Goal: Transaction & Acquisition: Obtain resource

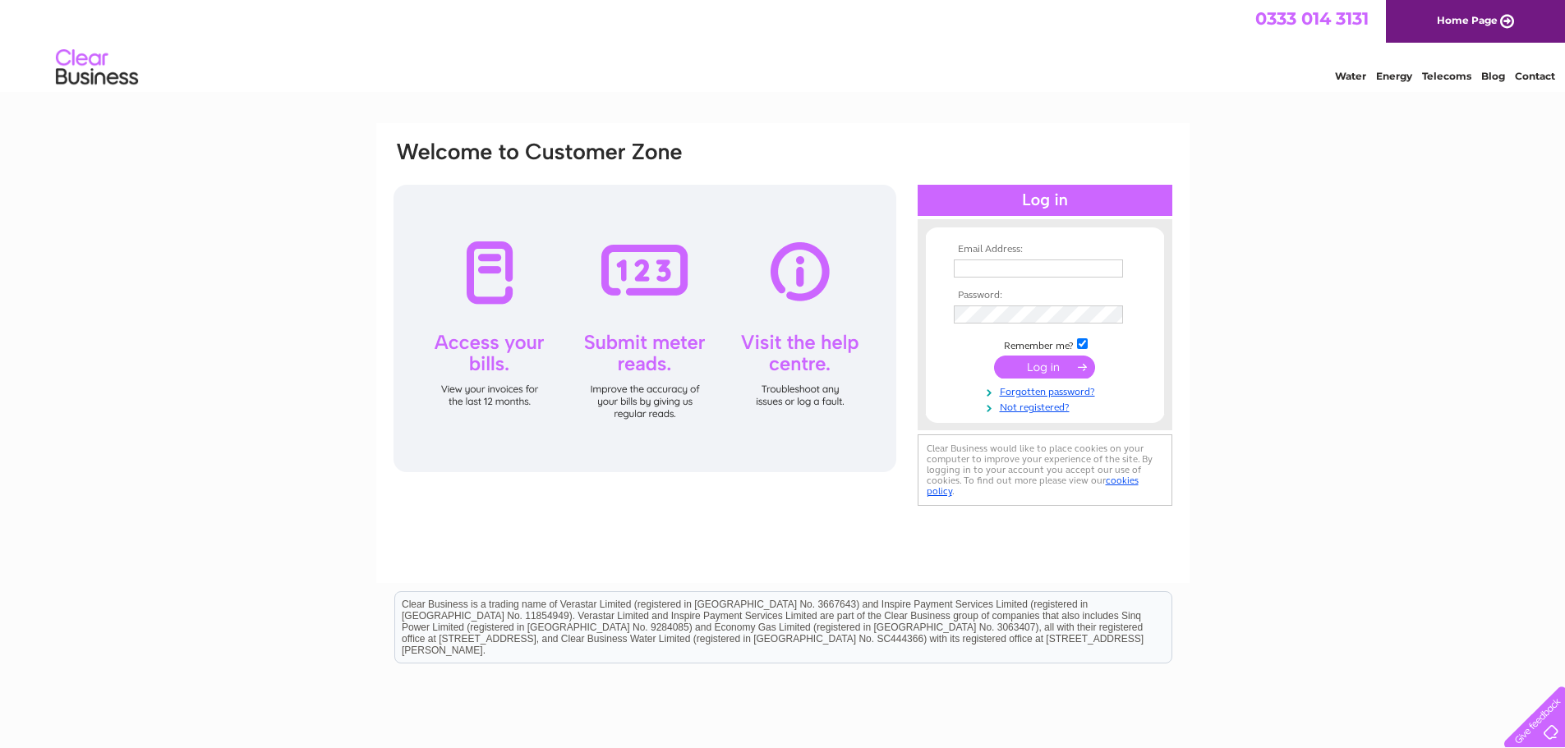
type input "[EMAIL_ADDRESS][MEDICAL_DATA][DOMAIN_NAME]"
click at [1062, 362] on input "submit" at bounding box center [1044, 367] width 101 height 23
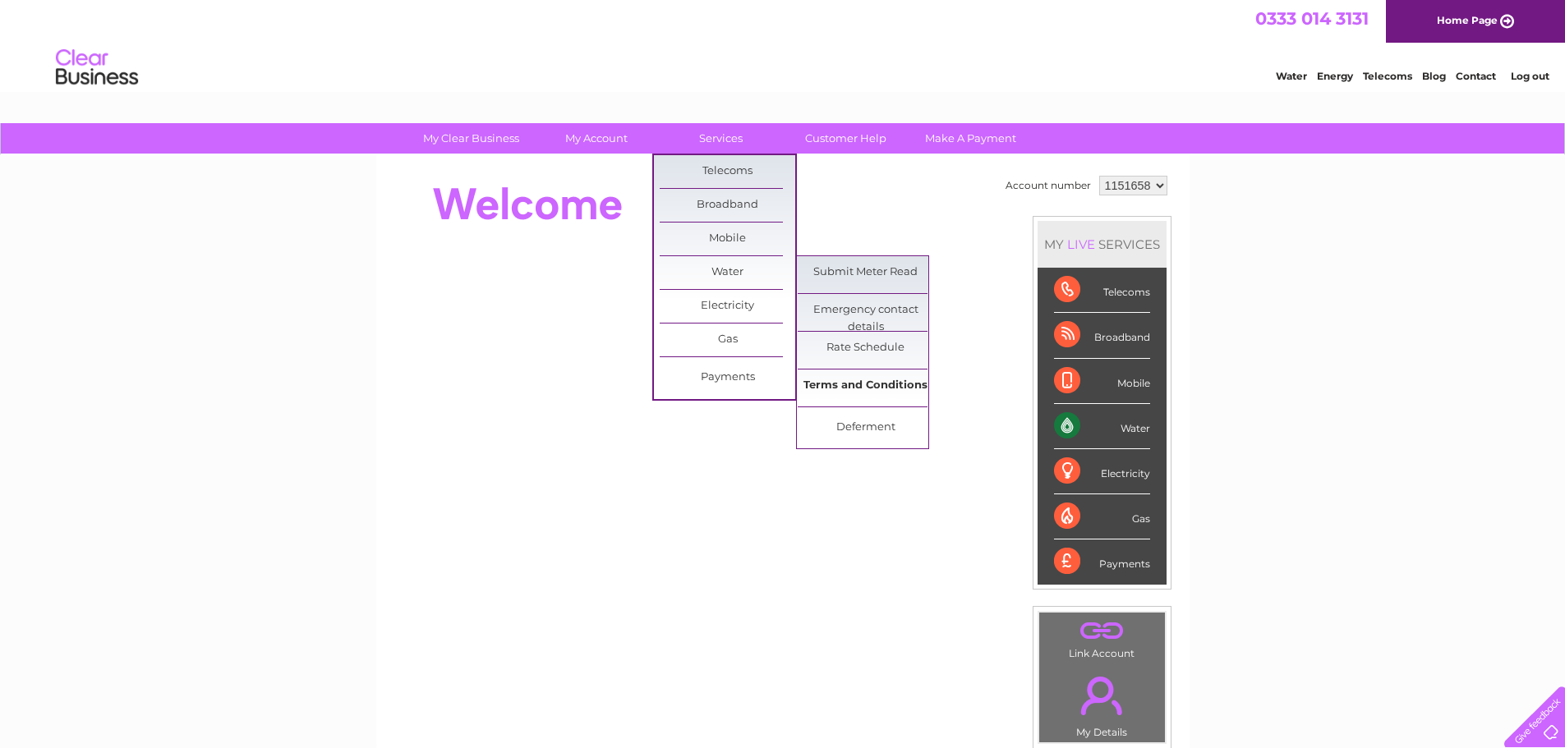
click at [861, 389] on link "Terms and Conditions" at bounding box center [866, 386] width 136 height 33
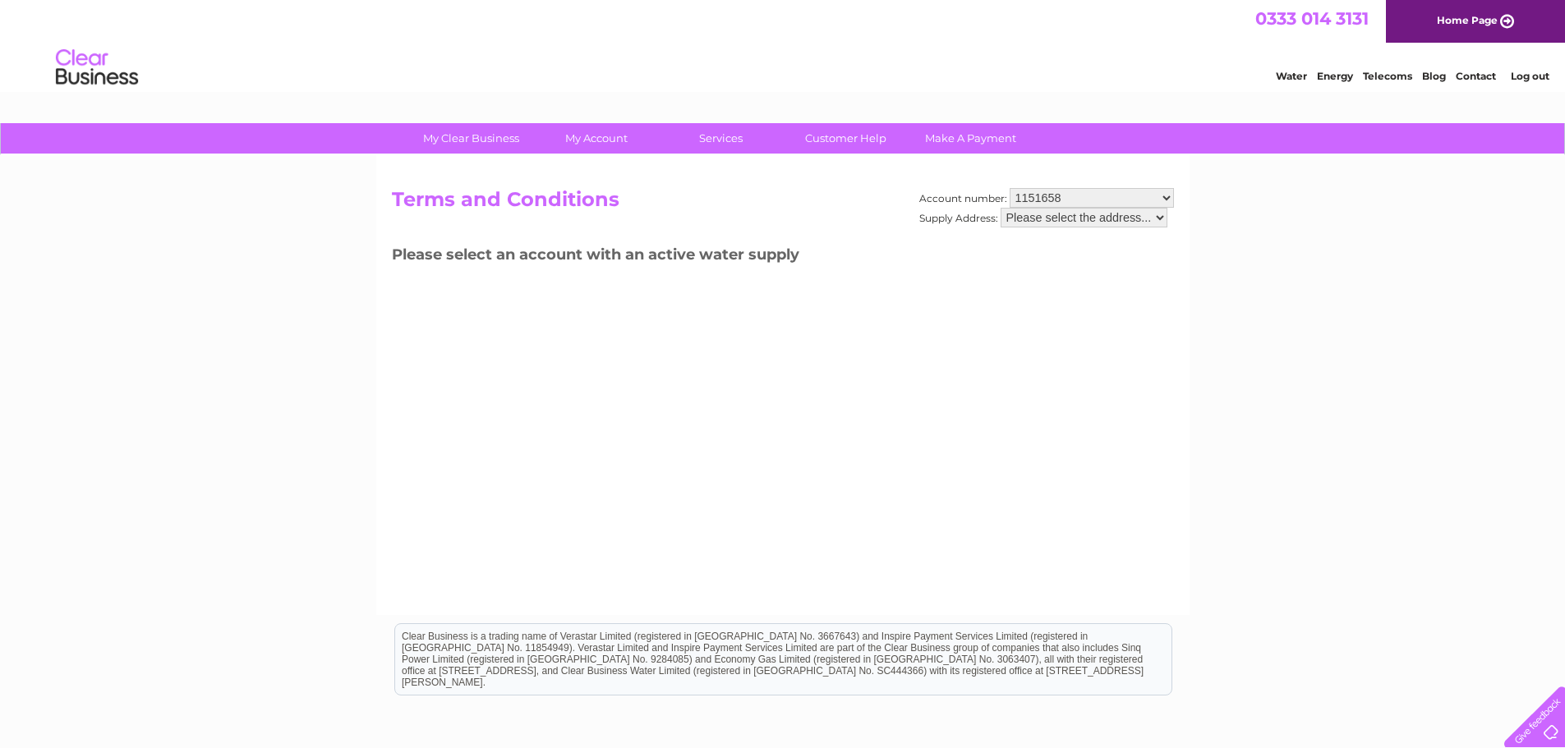
click at [1153, 219] on select "Please select the address..." at bounding box center [1084, 218] width 167 height 20
click at [1159, 198] on select "1151658" at bounding box center [1092, 198] width 164 height 20
click at [1010, 188] on select "1151658" at bounding box center [1092, 198] width 164 height 20
click at [927, 277] on div "Account number: 1151658 Supply Address: Please select the address... Terms and …" at bounding box center [782, 385] width 813 height 460
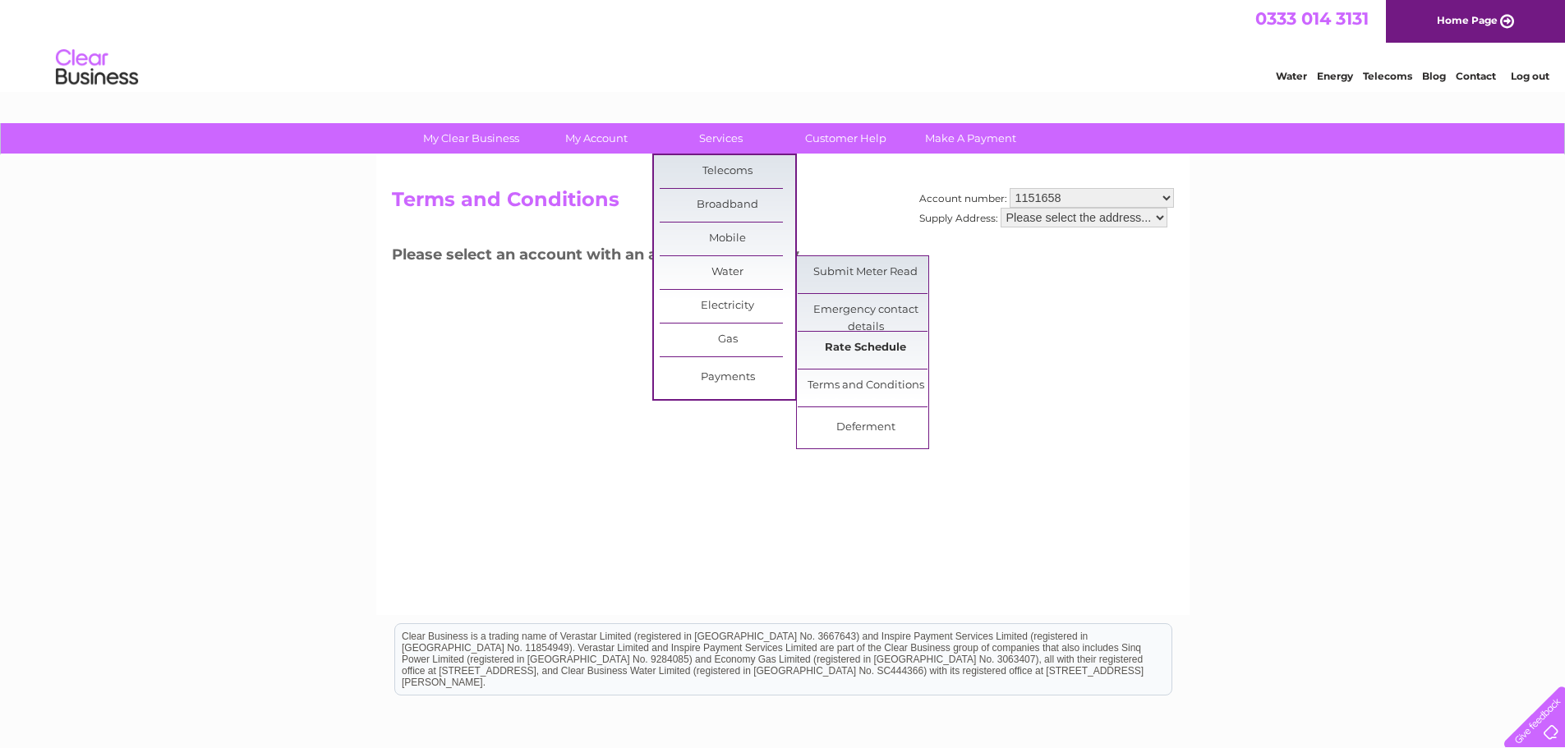
click at [857, 347] on link "Rate Schedule" at bounding box center [866, 348] width 136 height 33
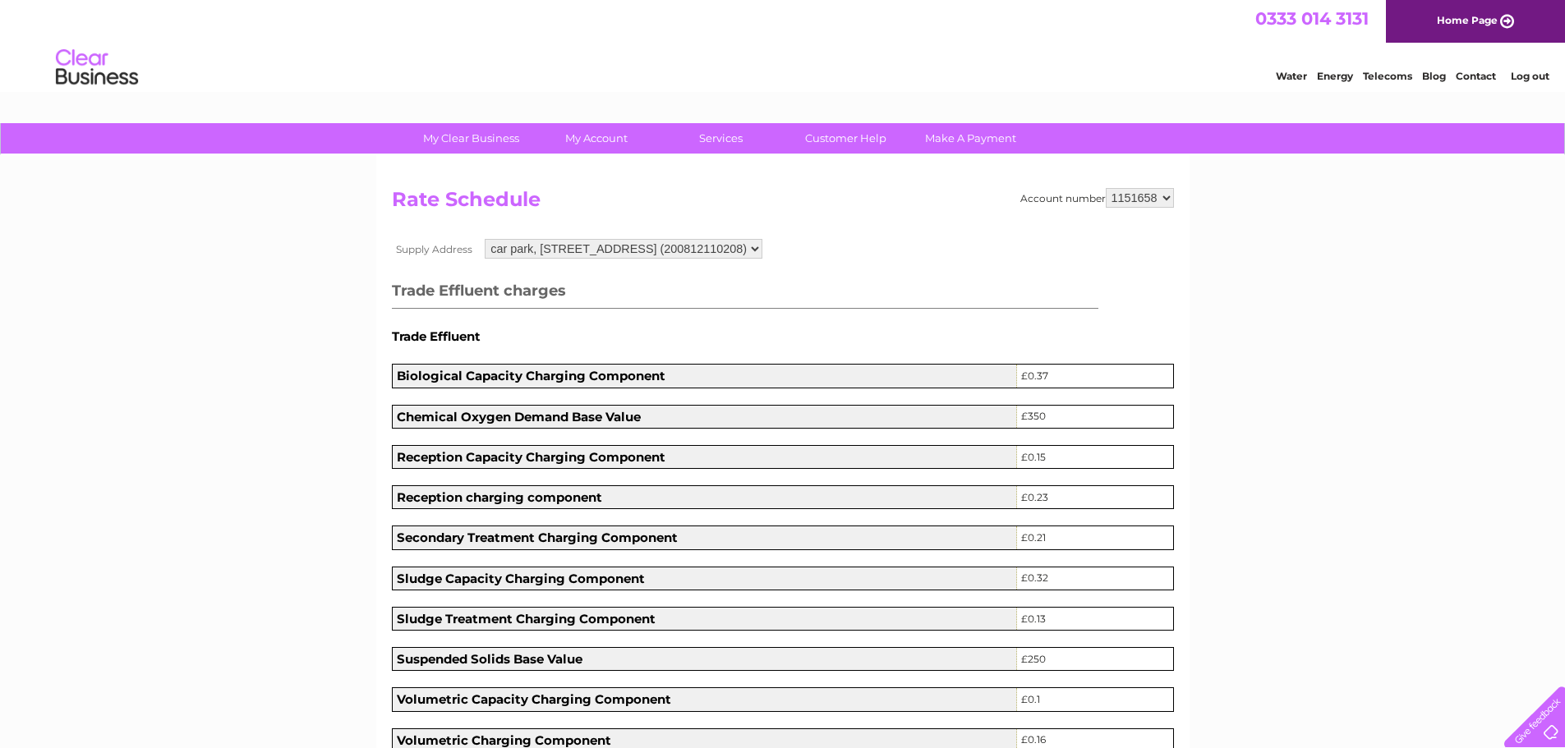
click at [762, 249] on select "car park, 22 Logie Mill, Edinburgh, Midlothian, EH7 4HG (200812110208) 22 Logie…" at bounding box center [624, 249] width 278 height 20
select select "560034"
click at [486, 240] on select "car park, 22 Logie Mill, Edinburgh, Midlothian, EH7 4HG (200812110208) 22 Logie…" at bounding box center [625, 249] width 279 height 21
click at [1162, 199] on select "1151658" at bounding box center [1140, 198] width 68 height 20
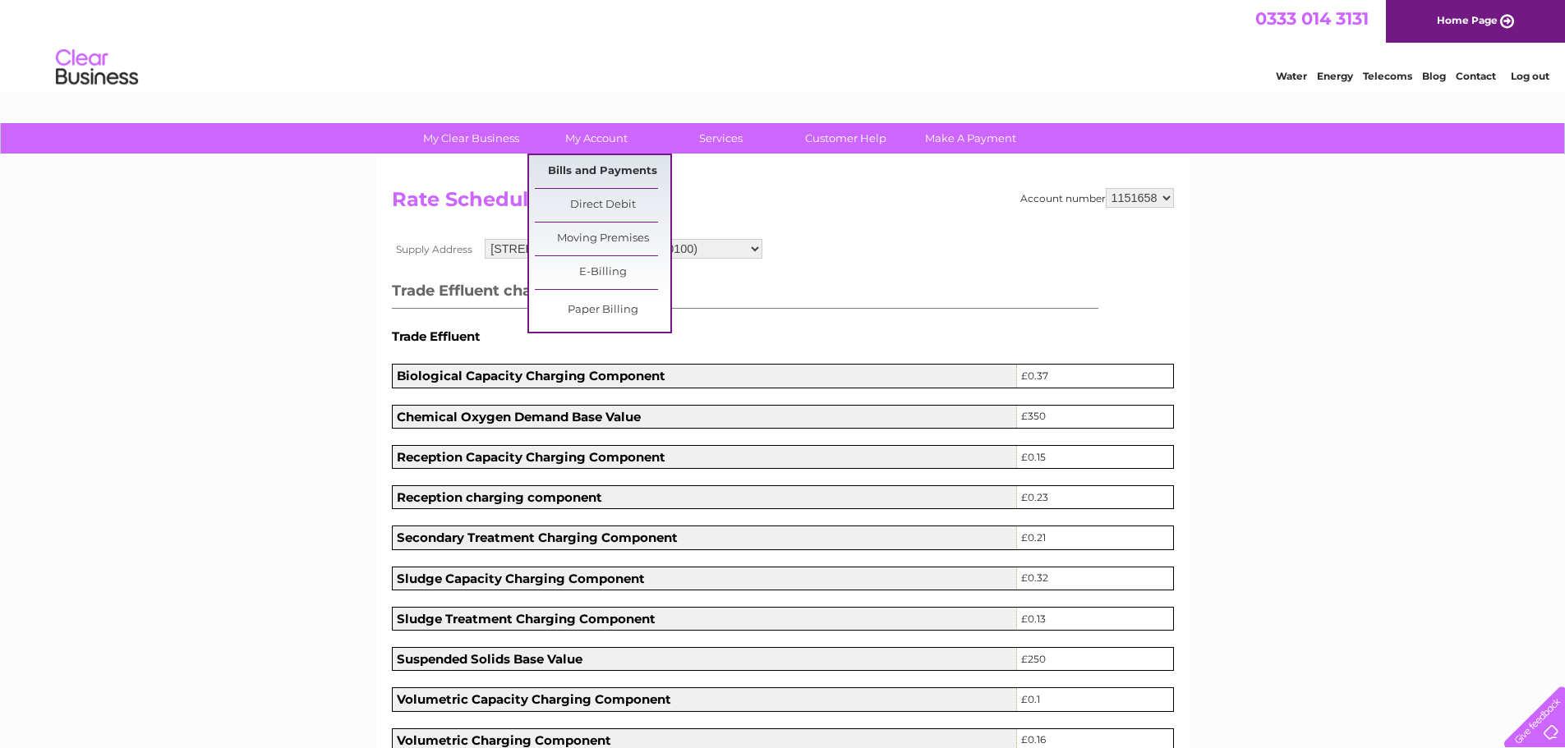
click at [605, 171] on link "Bills and Payments" at bounding box center [603, 171] width 136 height 33
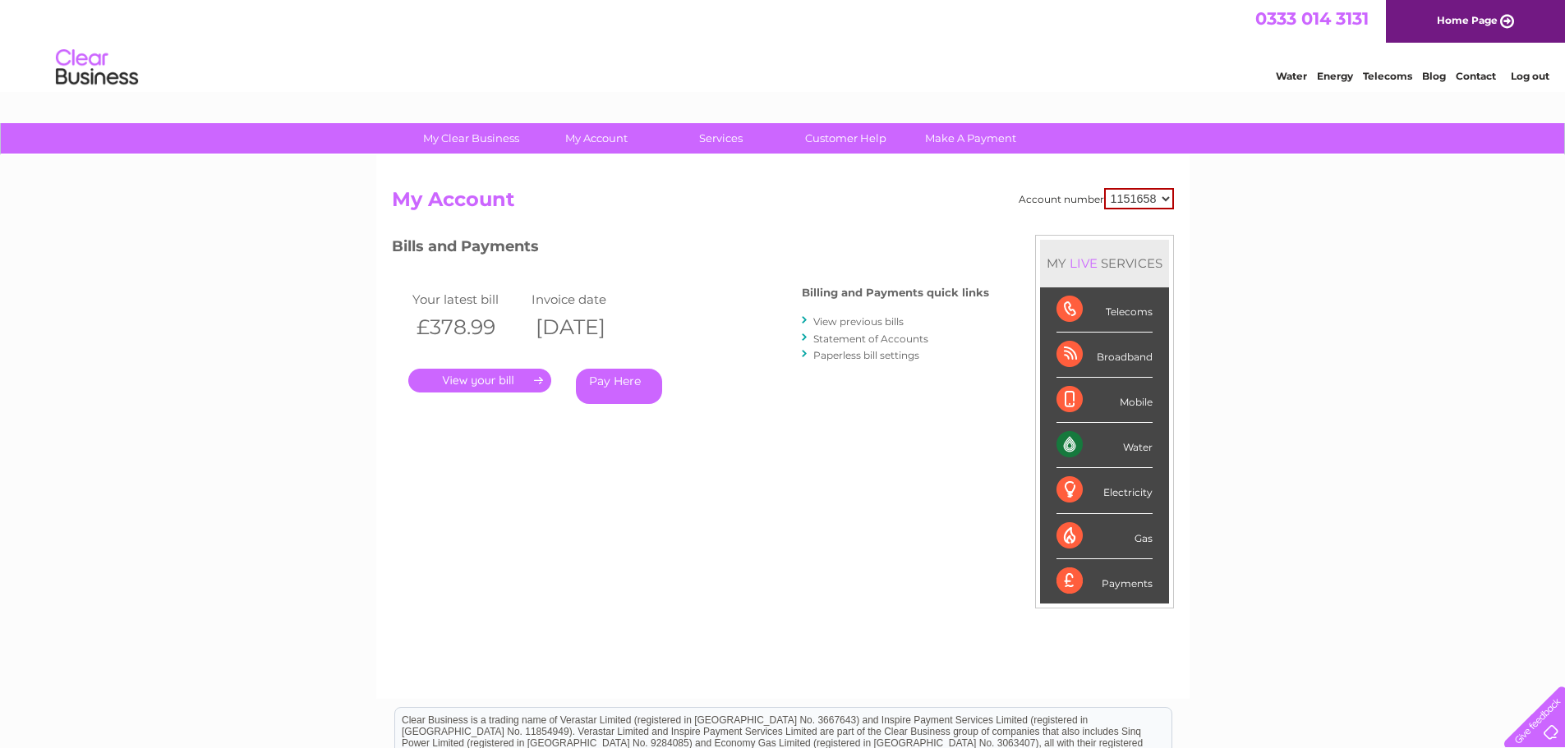
click at [495, 376] on link "." at bounding box center [479, 381] width 143 height 24
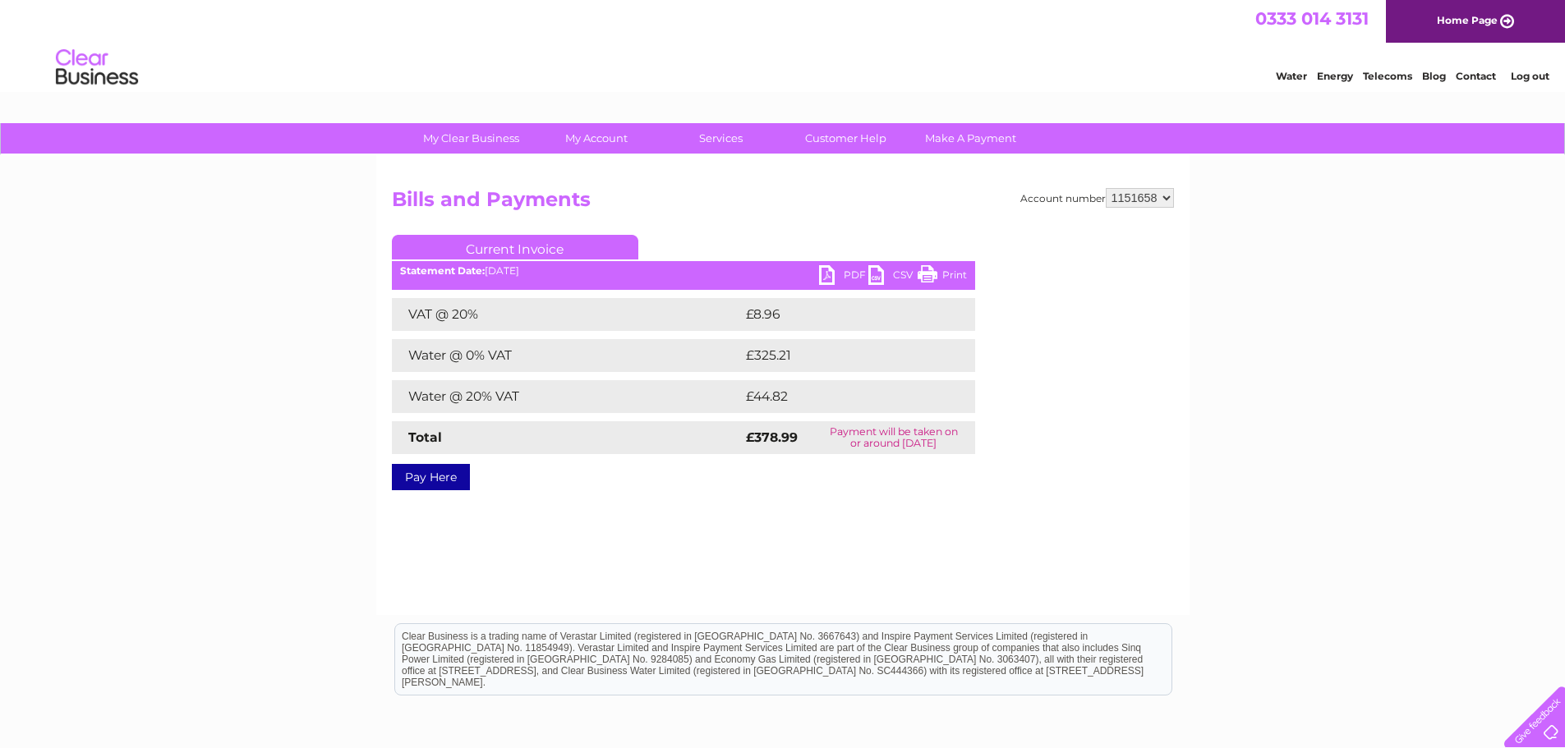
click at [836, 275] on link "PDF" at bounding box center [843, 277] width 49 height 24
